Goal: Check status: Check status

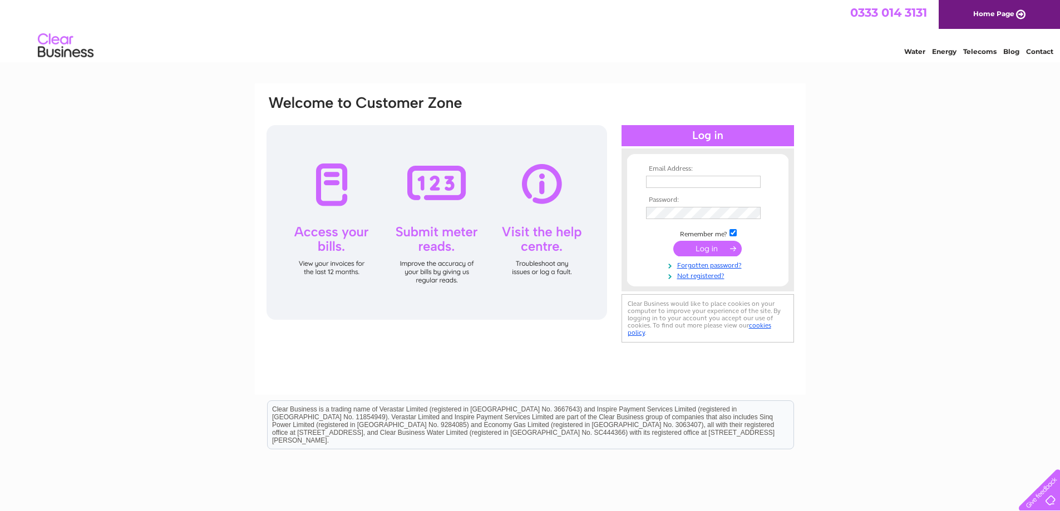
type input "mail@theembroideryplace.co.uk"
click at [710, 246] on input "submit" at bounding box center [707, 249] width 68 height 16
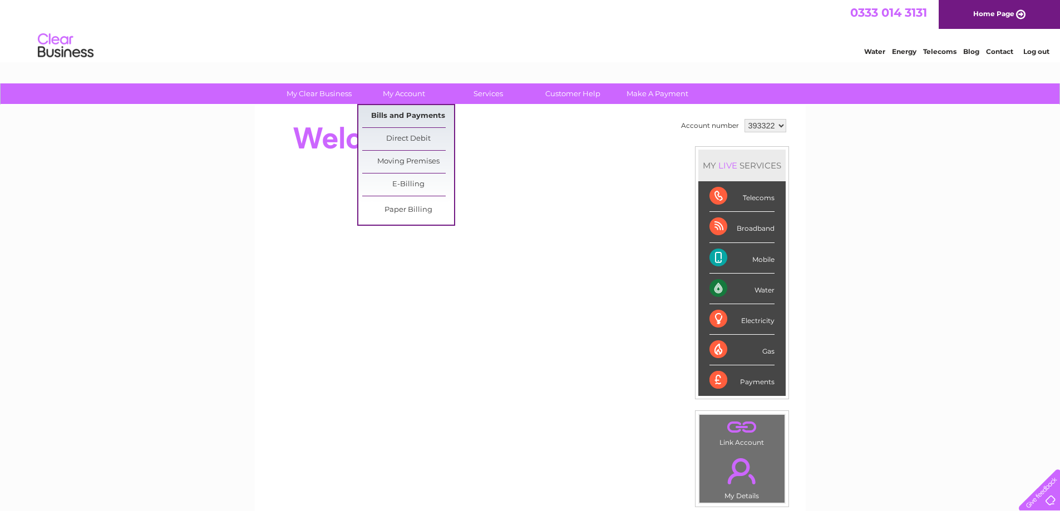
click at [426, 111] on link "Bills and Payments" at bounding box center [408, 116] width 92 height 22
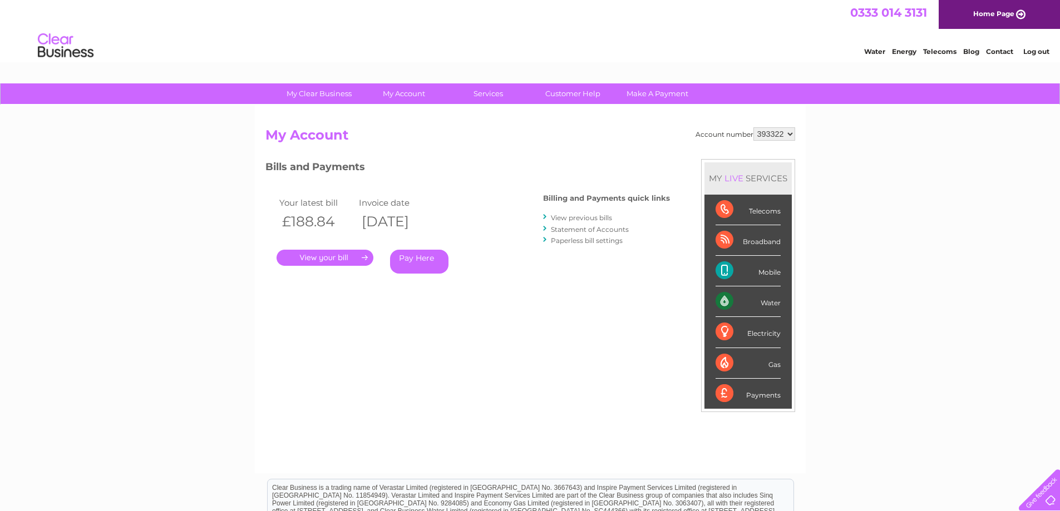
click at [340, 259] on link "." at bounding box center [324, 258] width 97 height 16
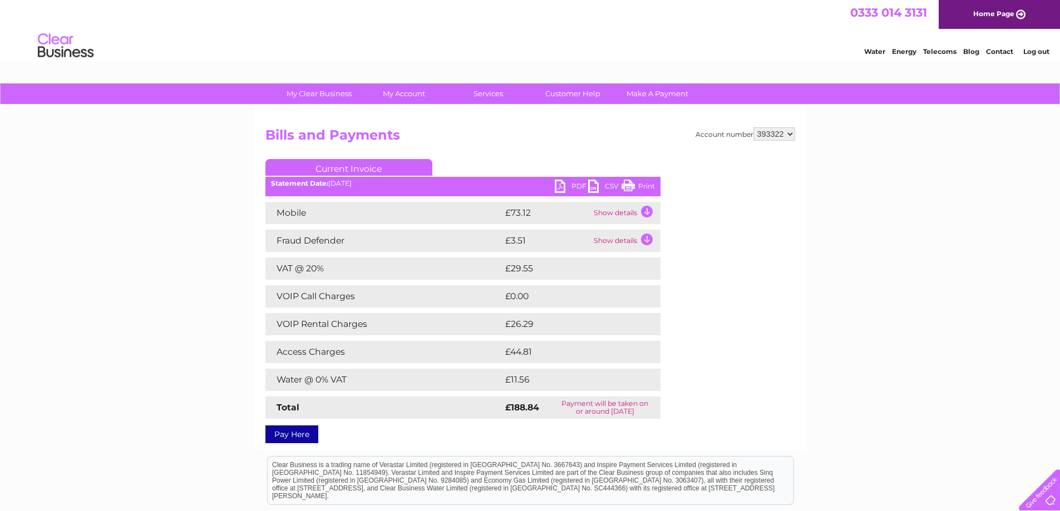
scroll to position [56, 0]
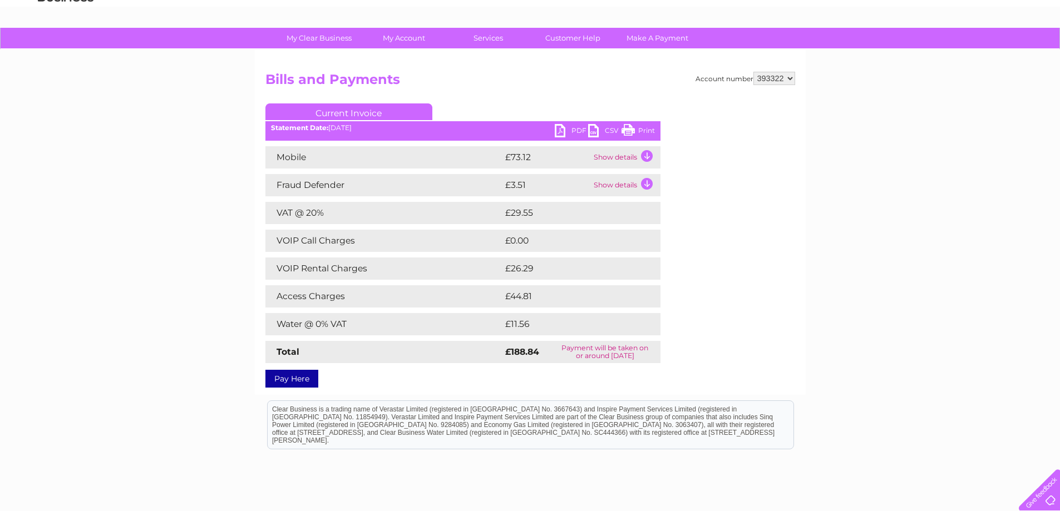
click at [615, 157] on td "Show details" at bounding box center [626, 157] width 70 height 22
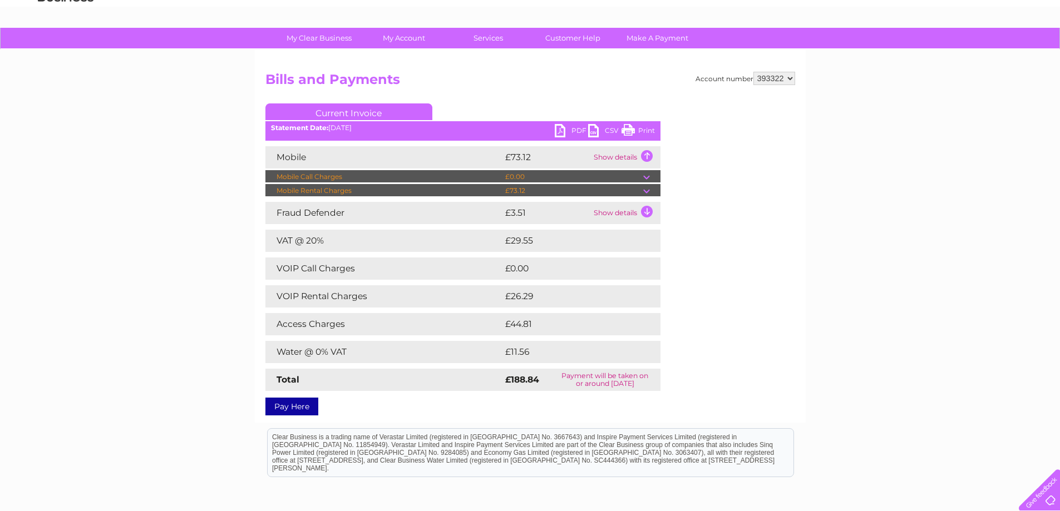
click at [647, 189] on td at bounding box center [651, 190] width 17 height 13
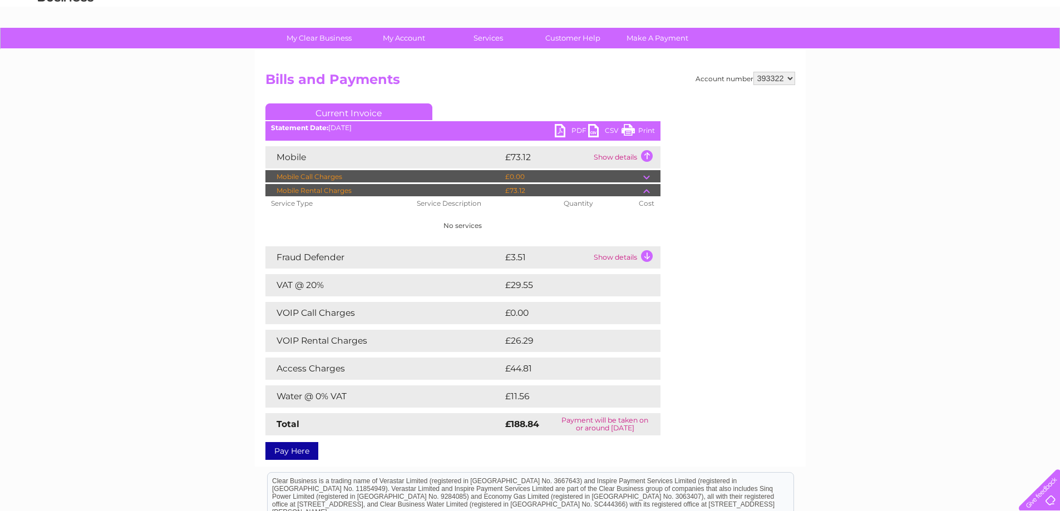
click at [648, 189] on td at bounding box center [651, 190] width 17 height 13
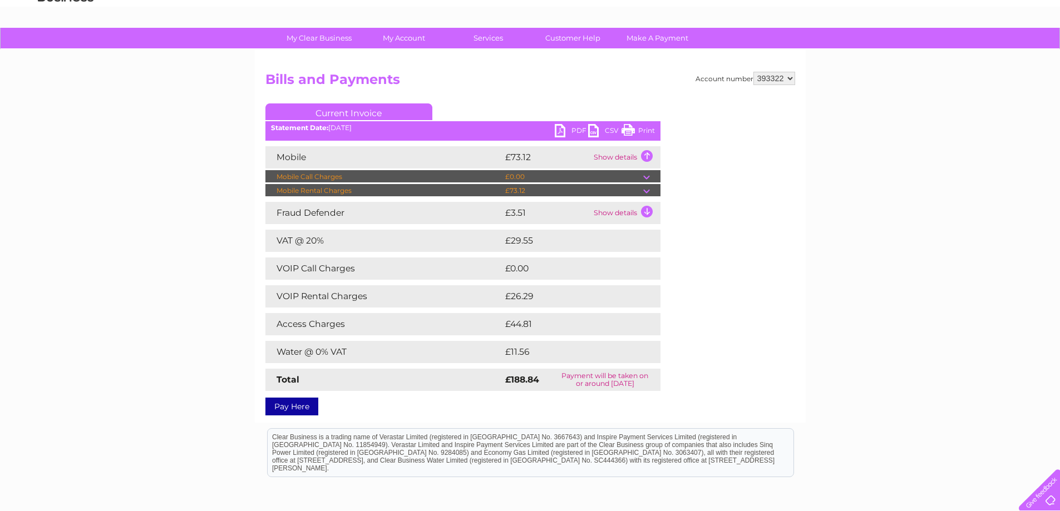
click at [649, 210] on td "Show details" at bounding box center [626, 213] width 70 height 22
